Goal: Transaction & Acquisition: Obtain resource

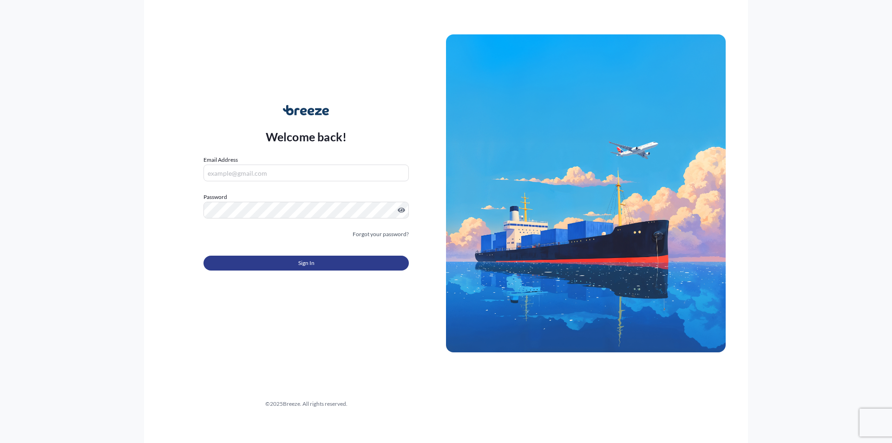
type input "[EMAIL_ADDRESS][DOMAIN_NAME]"
click at [300, 261] on span "Sign In" at bounding box center [306, 262] width 16 height 9
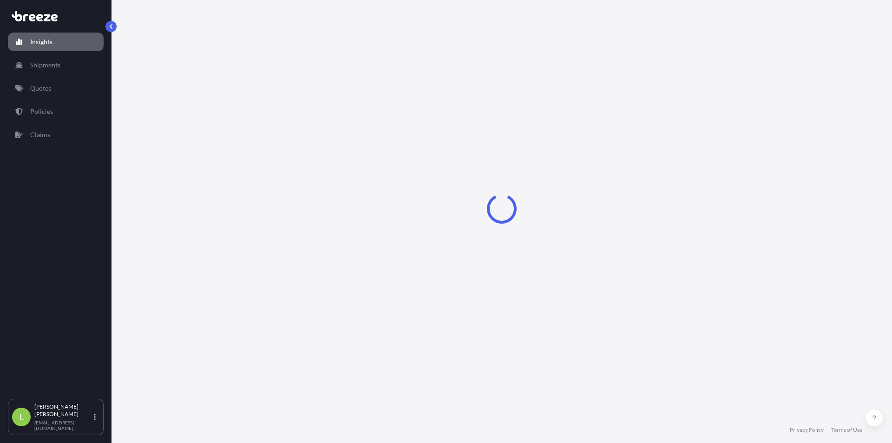
select select "2025"
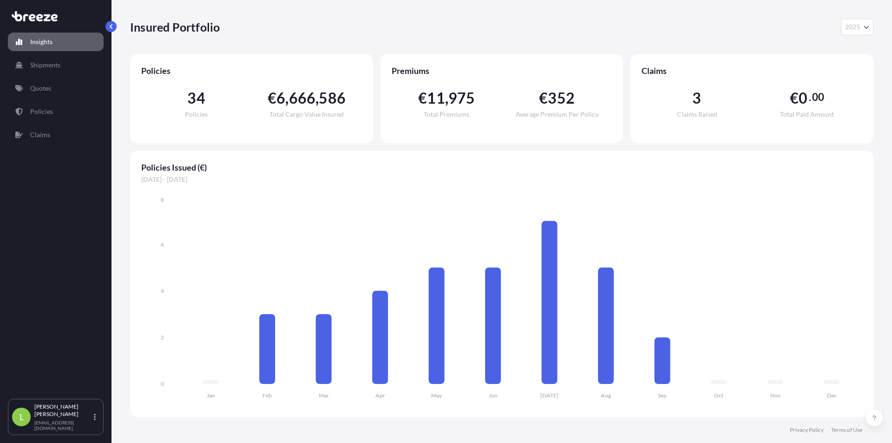
drag, startPoint x: 47, startPoint y: 98, endPoint x: 43, endPoint y: 89, distance: 10.2
click at [47, 98] on div "Insights Shipments Quotes Policies Claims" at bounding box center [56, 211] width 96 height 375
click at [43, 89] on p "Quotes" at bounding box center [40, 88] width 21 height 9
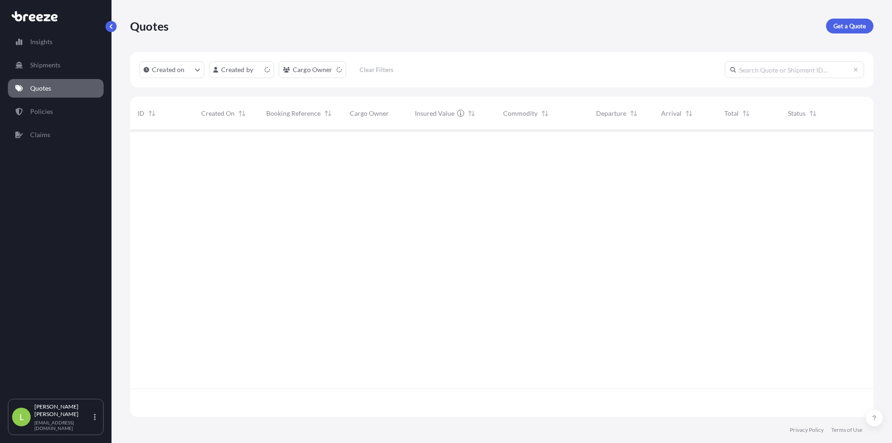
scroll to position [285, 737]
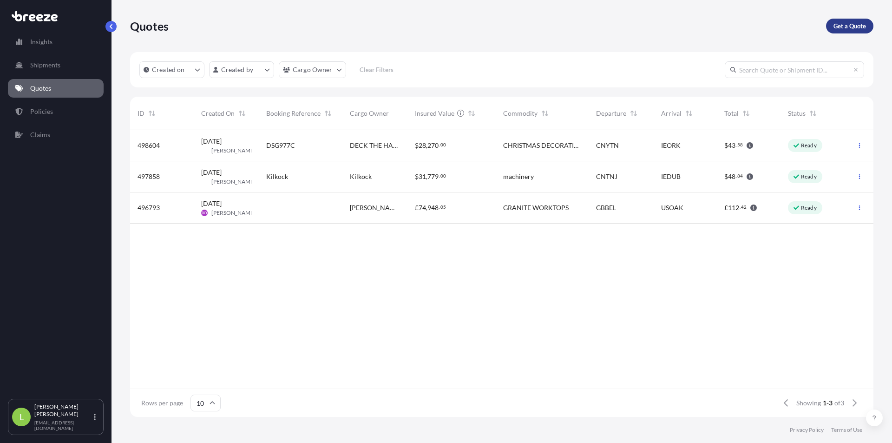
click at [850, 25] on p "Get a Quote" at bounding box center [850, 25] width 33 height 9
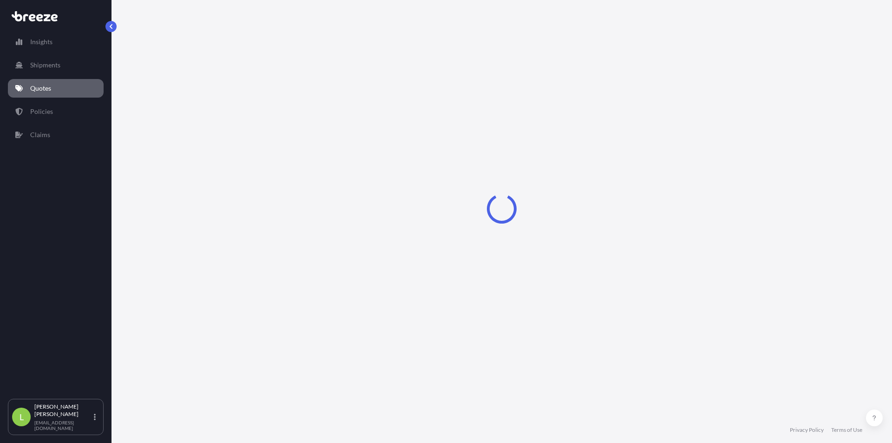
select select "Road"
select select "Sea"
select select "1"
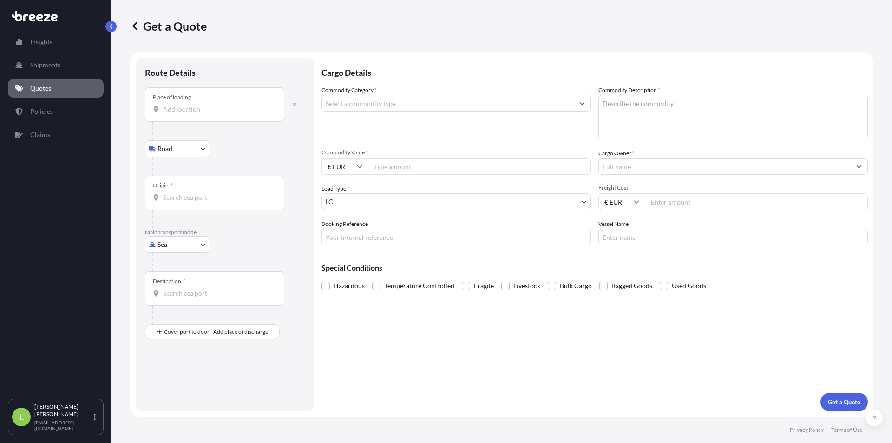
click at [188, 108] on input "Place of loading" at bounding box center [218, 109] width 110 height 9
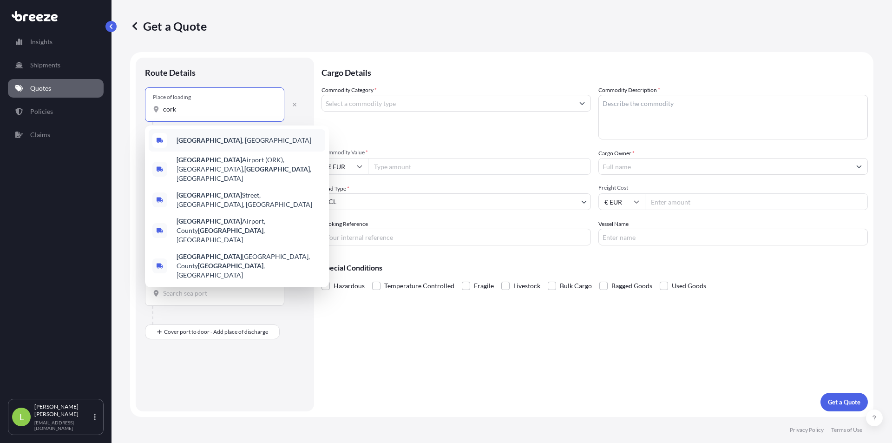
click at [224, 134] on div "[GEOGRAPHIC_DATA] , [GEOGRAPHIC_DATA]" at bounding box center [237, 140] width 177 height 22
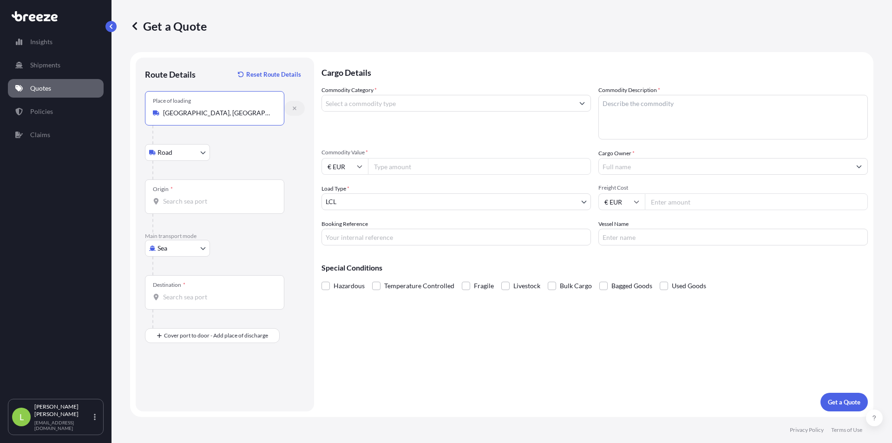
type input "[GEOGRAPHIC_DATA], [GEOGRAPHIC_DATA]"
click at [294, 109] on icon "button" at bounding box center [295, 108] width 4 height 4
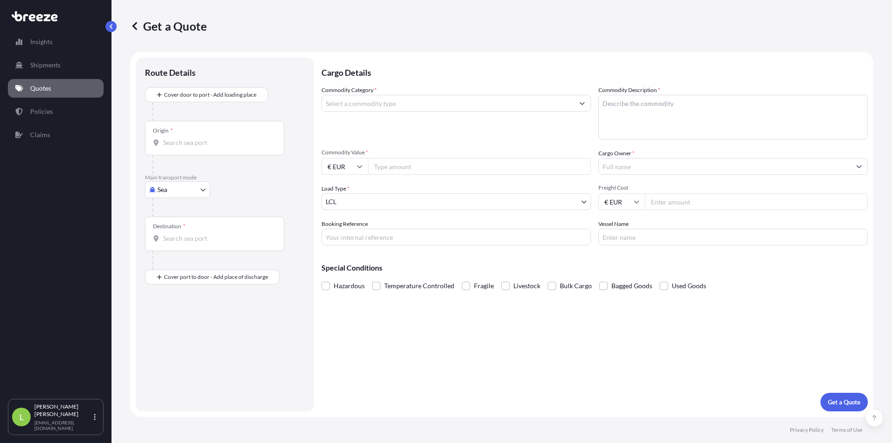
click at [186, 142] on input "Origin *" at bounding box center [218, 142] width 110 height 9
type input "IEORK - [GEOGRAPHIC_DATA], [GEOGRAPHIC_DATA]"
click at [194, 198] on body "5 options available. 0 options available. 1 option available. Insights Shipment…" at bounding box center [446, 221] width 892 height 443
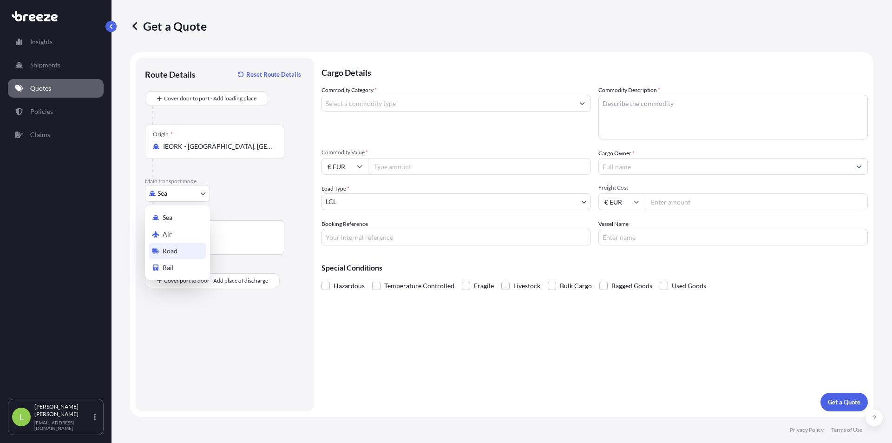
click at [186, 248] on div "Road" at bounding box center [178, 251] width 58 height 17
select select "Road"
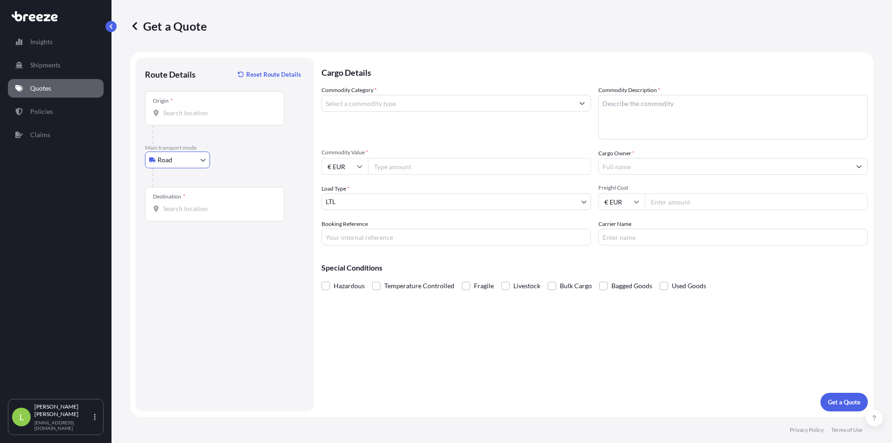
click at [199, 211] on input "Destination *" at bounding box center [218, 208] width 110 height 9
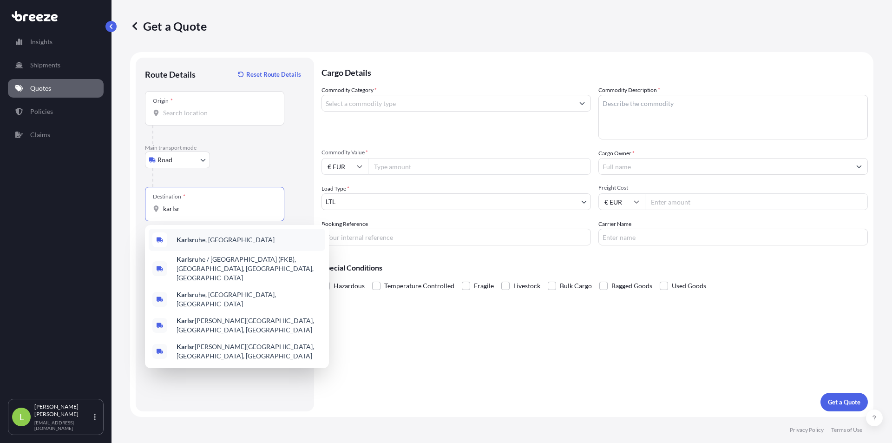
click at [228, 239] on span "Karlsr uhe, [GEOGRAPHIC_DATA]" at bounding box center [226, 239] width 98 height 9
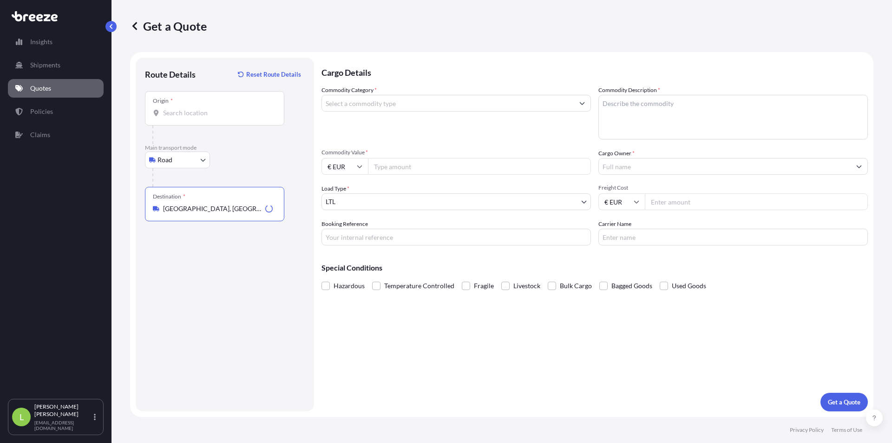
type input "[GEOGRAPHIC_DATA], [GEOGRAPHIC_DATA]"
click at [429, 104] on input "Commodity Category *" at bounding box center [448, 103] width 252 height 17
type input "environmental analyzer"
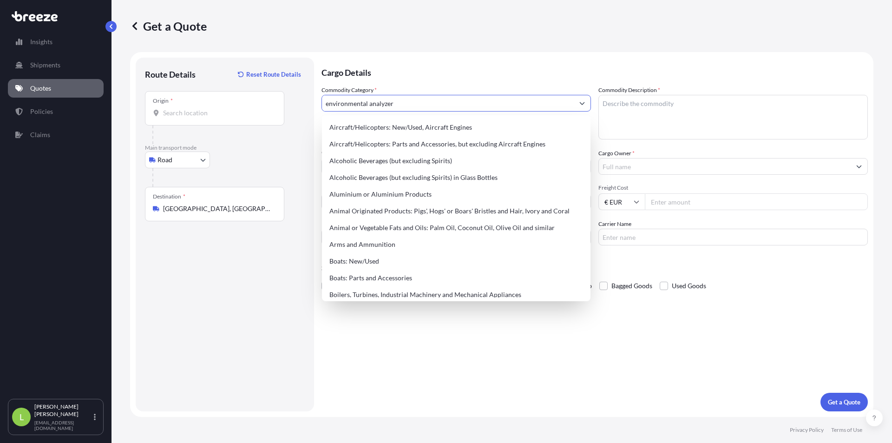
drag, startPoint x: 439, startPoint y: 108, endPoint x: 250, endPoint y: 114, distance: 188.8
click at [250, 114] on form "Route Details Reset Route Details Place of loading Road Road Rail Origin * Main…" at bounding box center [502, 234] width 744 height 365
click at [720, 121] on textarea "Commodity Description *" at bounding box center [734, 117] width 270 height 45
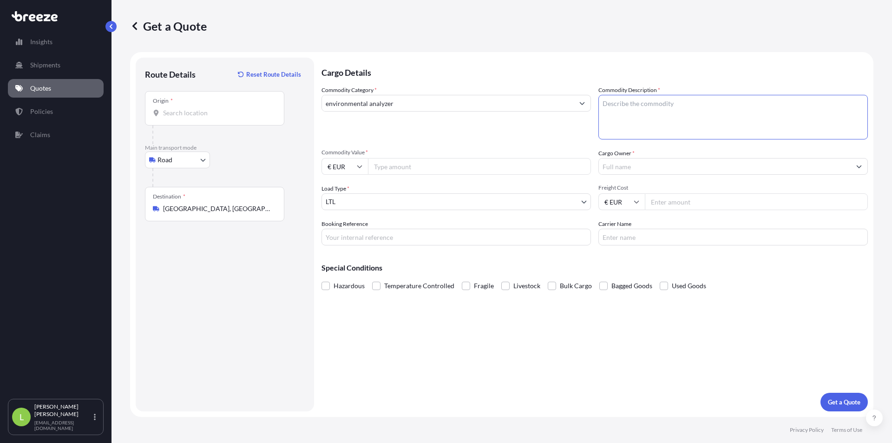
paste textarea "environmental analyzer"
type textarea "environmental analyzer"
click at [501, 171] on input "Commodity Value *" at bounding box center [479, 166] width 223 height 17
type input "120000"
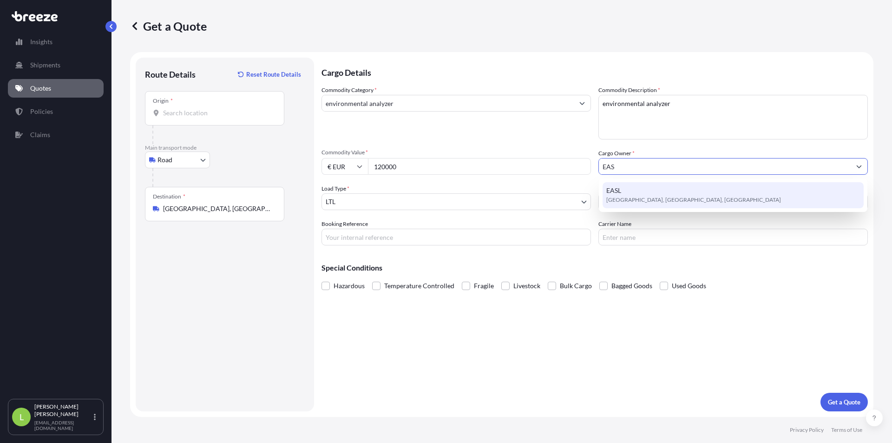
click at [697, 185] on div "EASL [GEOGRAPHIC_DATA], [GEOGRAPHIC_DATA], [GEOGRAPHIC_DATA]" at bounding box center [733, 195] width 261 height 26
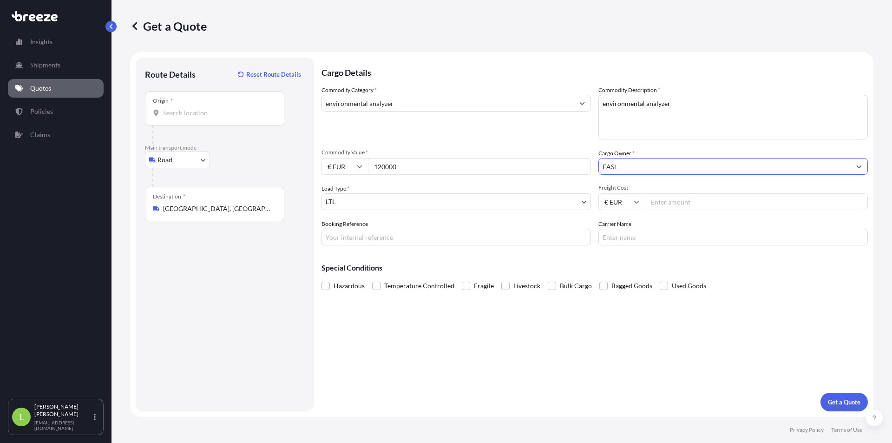
type input "EASL"
click at [708, 197] on input "Freight Cost" at bounding box center [756, 201] width 223 height 17
type input "350"
type input "TBC"
click at [847, 404] on p "Get a Quote" at bounding box center [844, 401] width 33 height 9
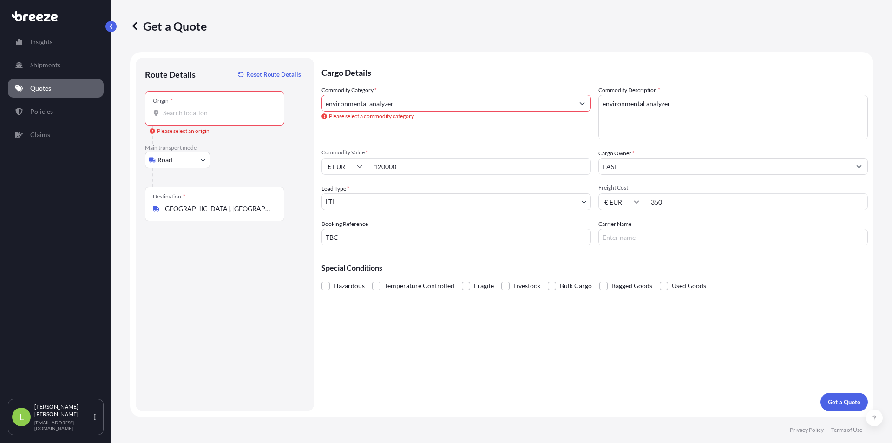
click at [181, 115] on input "Origin * Please select an origin" at bounding box center [218, 112] width 110 height 9
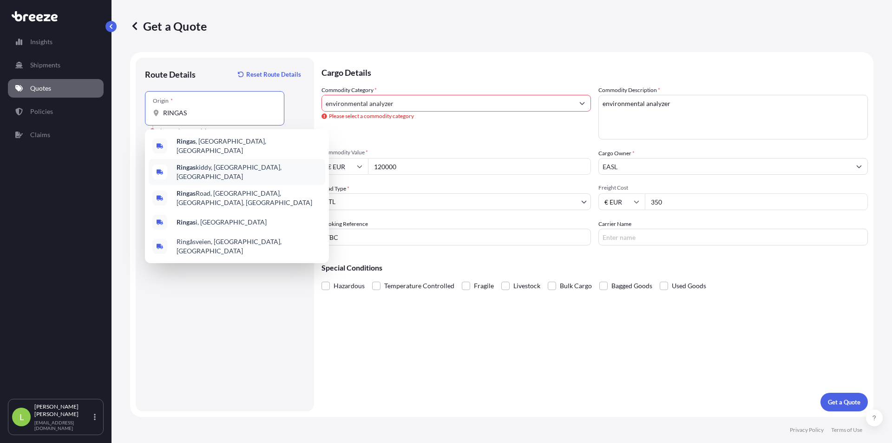
click at [223, 160] on div "Ringas kiddy, [GEOGRAPHIC_DATA], [GEOGRAPHIC_DATA]" at bounding box center [237, 172] width 177 height 26
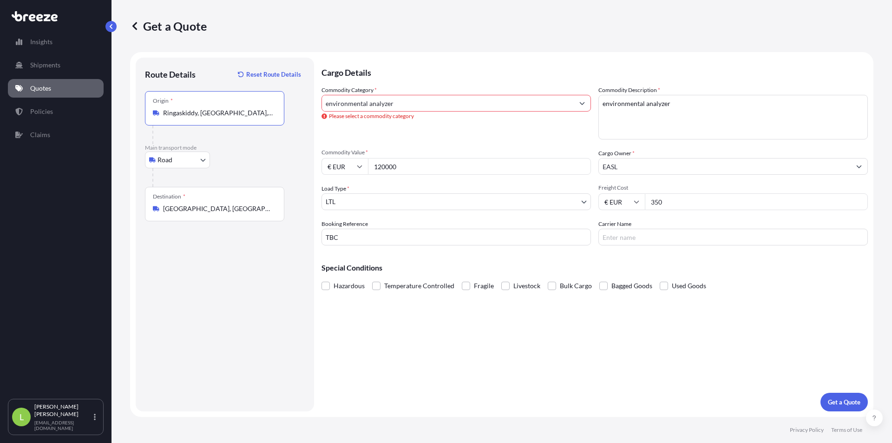
type input "Ringaskiddy, [GEOGRAPHIC_DATA], [GEOGRAPHIC_DATA]"
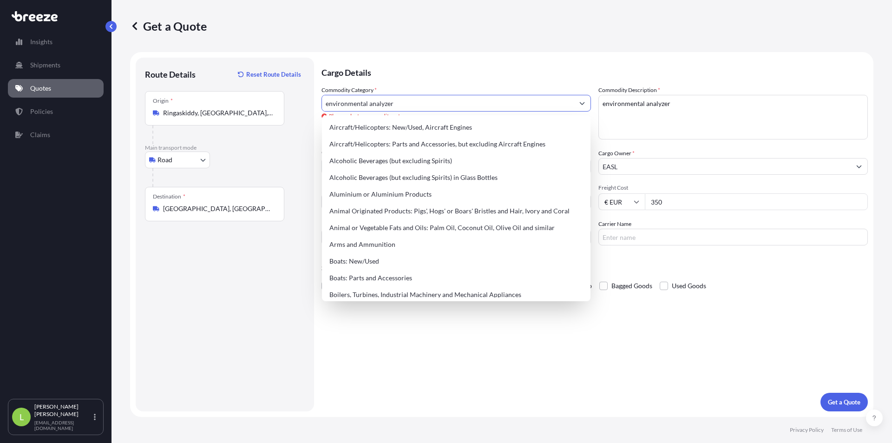
click at [506, 110] on input "environmental analyzer" at bounding box center [448, 103] width 252 height 17
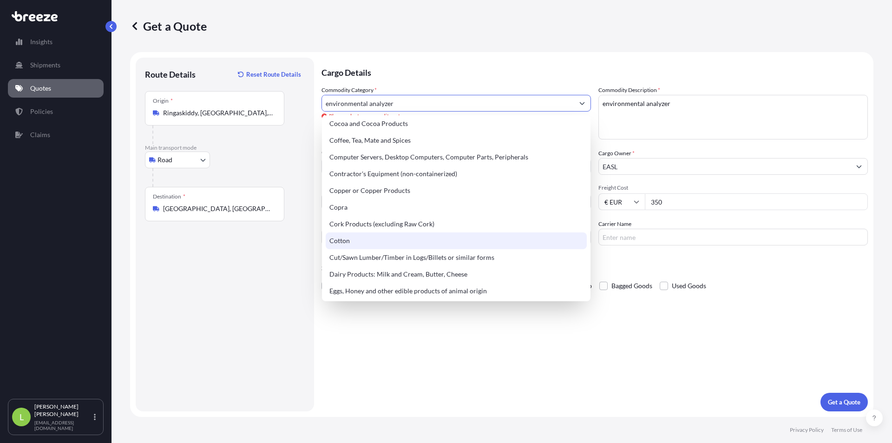
scroll to position [418, 0]
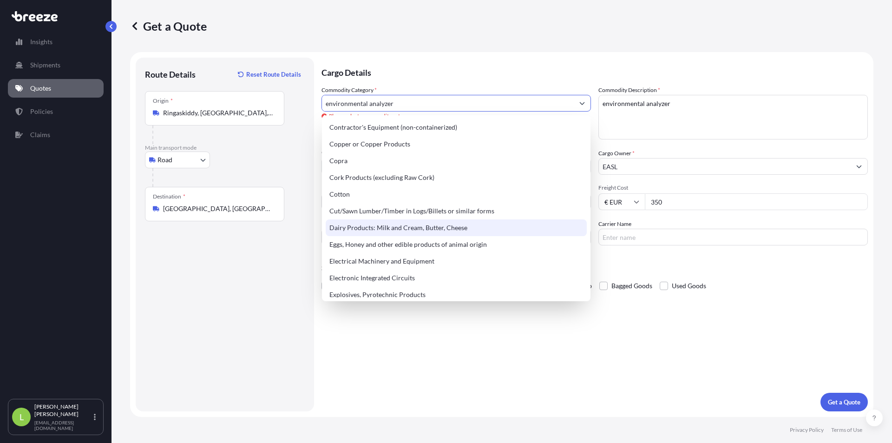
type input "environmental analyzerE"
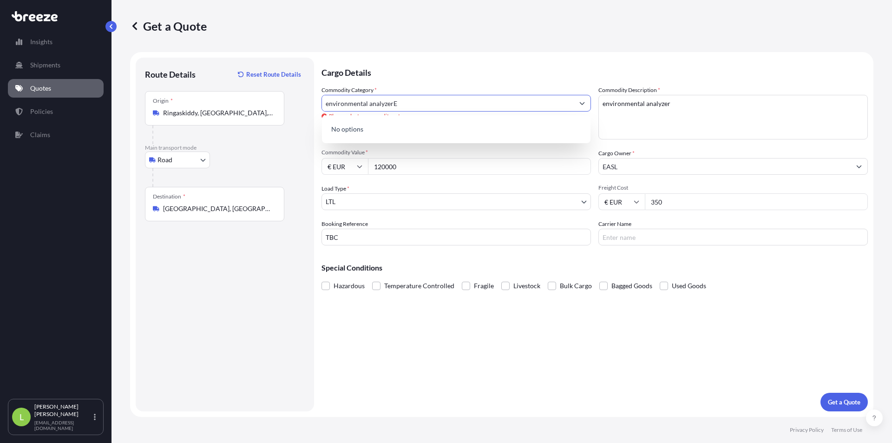
scroll to position [0, 0]
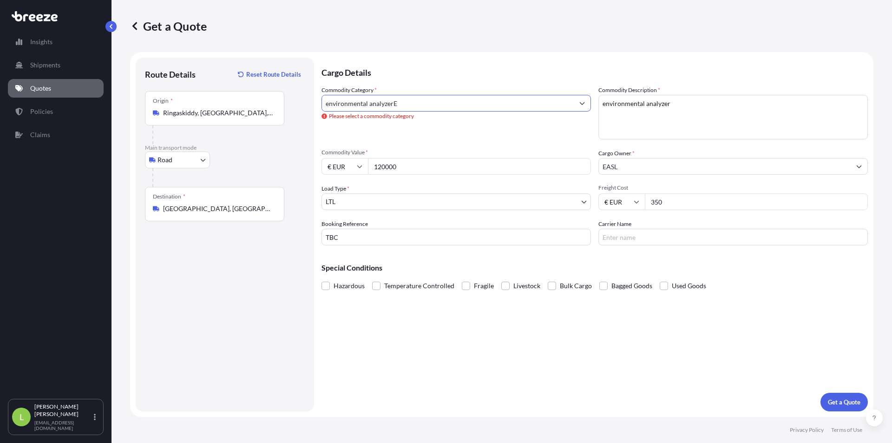
drag, startPoint x: 421, startPoint y: 102, endPoint x: 315, endPoint y: 102, distance: 106.0
click at [315, 102] on form "Route Details Reset Route Details Place of loading Road Road Rail Origin * [GEO…" at bounding box center [502, 234] width 744 height 365
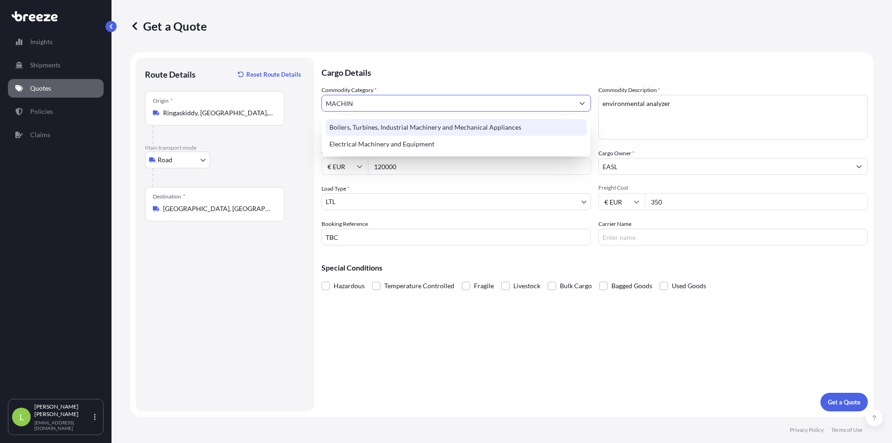
click at [366, 131] on div "Boilers, Turbines, Industrial Machinery and Mechanical Appliances" at bounding box center [456, 127] width 261 height 17
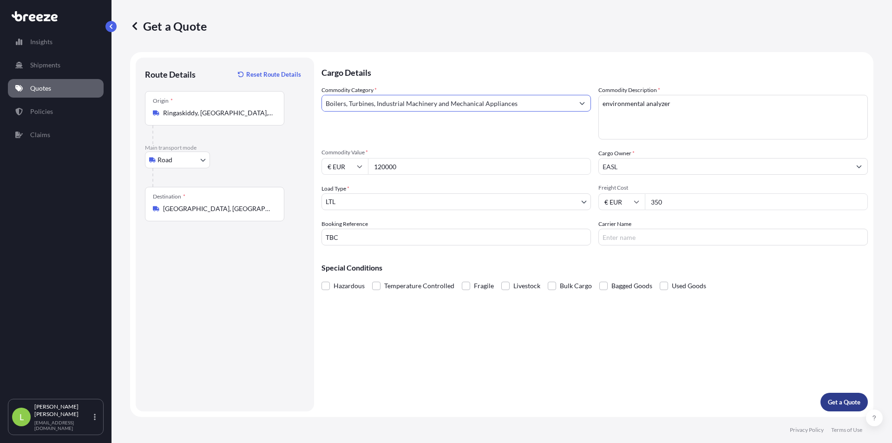
type input "Boilers, Turbines, Industrial Machinery and Mechanical Appliances"
click at [851, 402] on p "Get a Quote" at bounding box center [844, 401] width 33 height 9
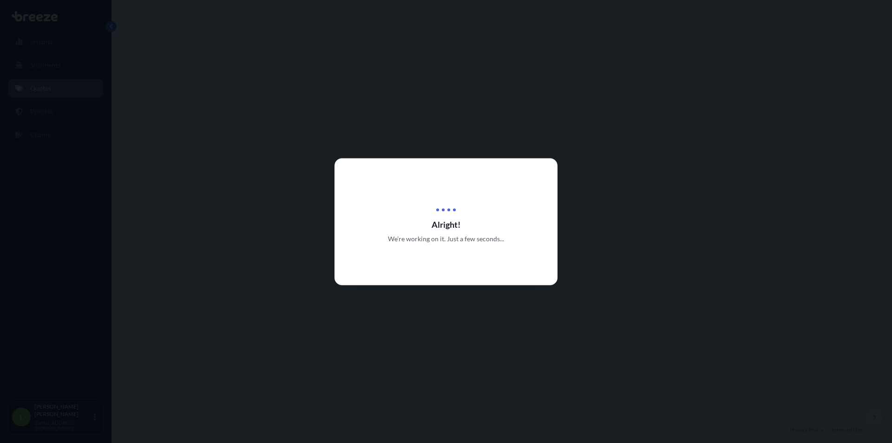
select select "Road"
select select "1"
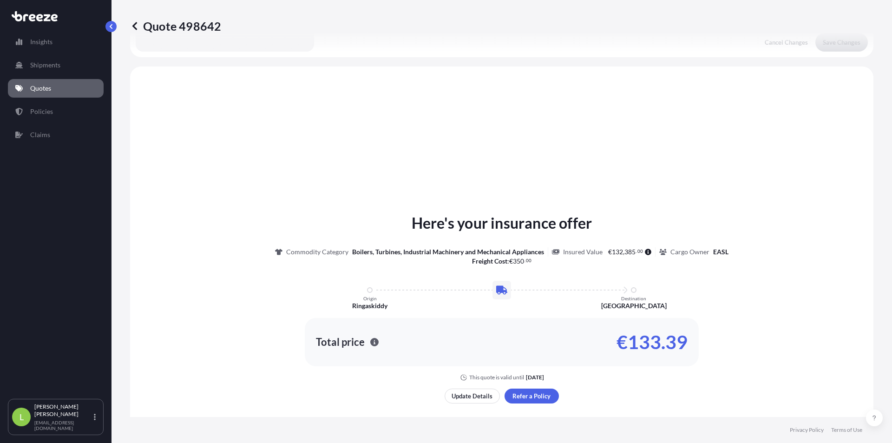
scroll to position [280, 0]
